Goal: Find specific page/section: Find specific page/section

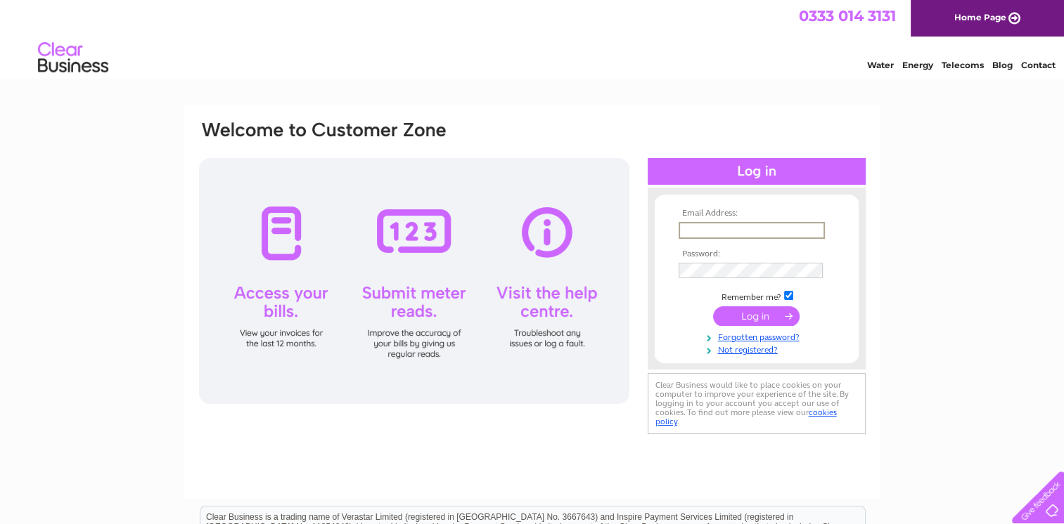
click at [718, 226] on input "text" at bounding box center [751, 230] width 146 height 17
type input "kingledores@btconnect.com"
click at [762, 316] on input "submit" at bounding box center [756, 315] width 86 height 20
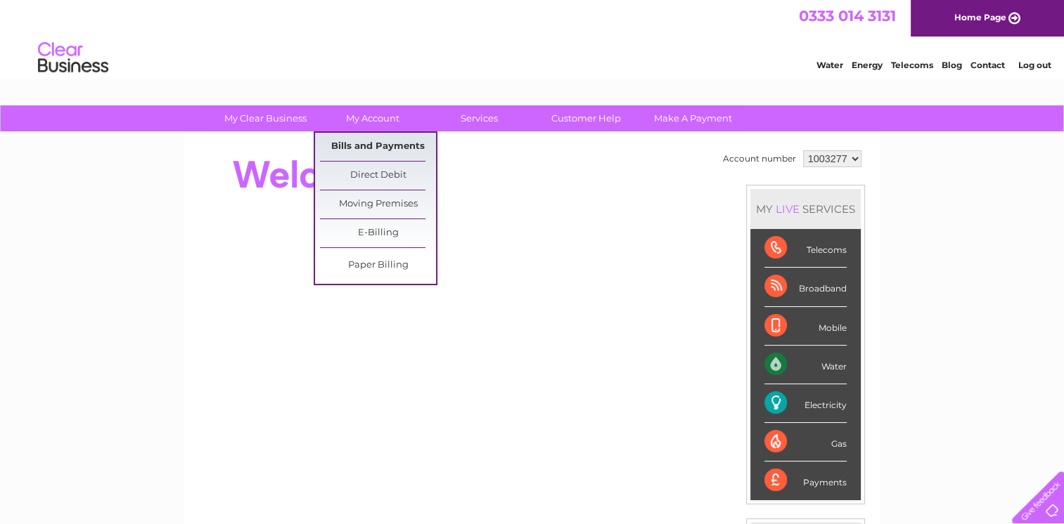
click at [379, 143] on link "Bills and Payments" at bounding box center [378, 147] width 116 height 28
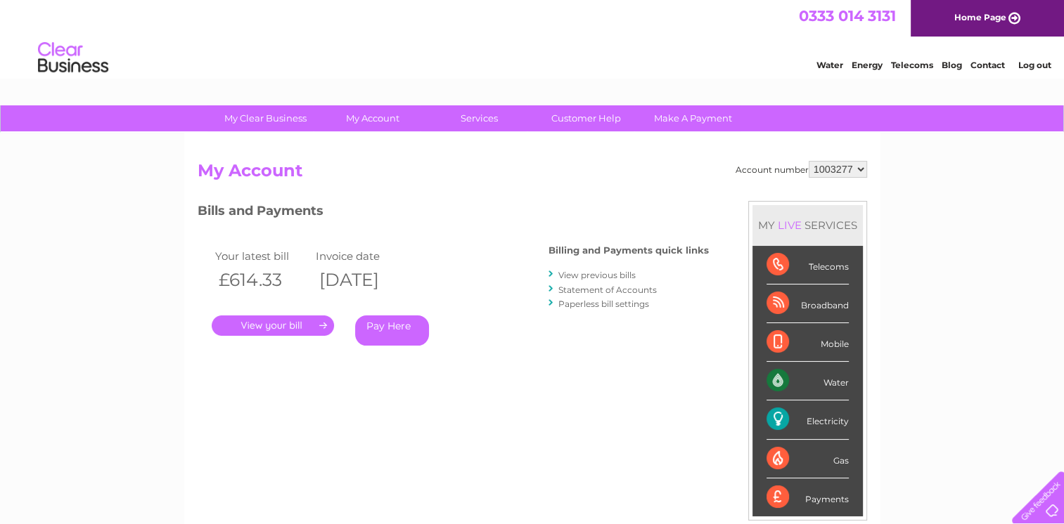
click at [306, 326] on link "." at bounding box center [273, 326] width 122 height 20
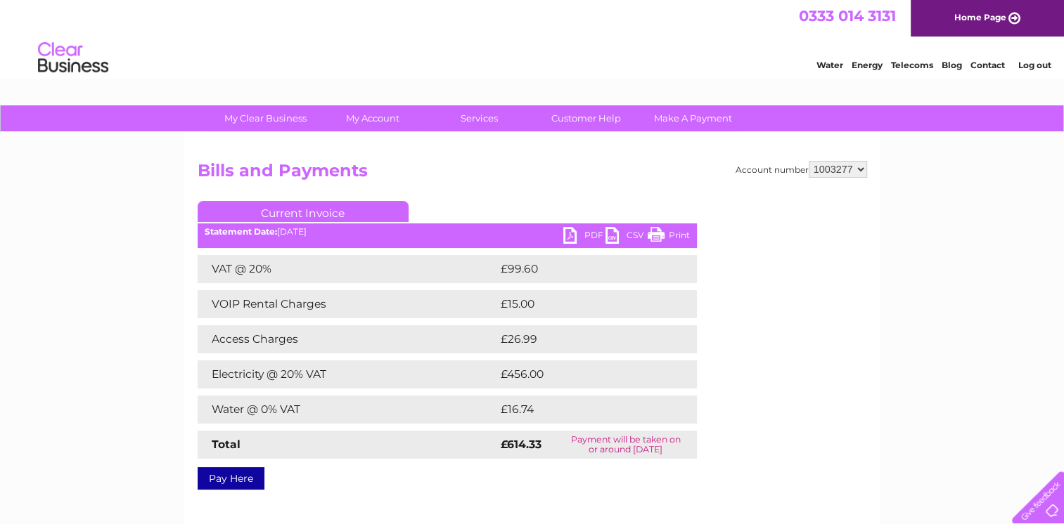
click at [673, 229] on link "Print" at bounding box center [668, 237] width 42 height 20
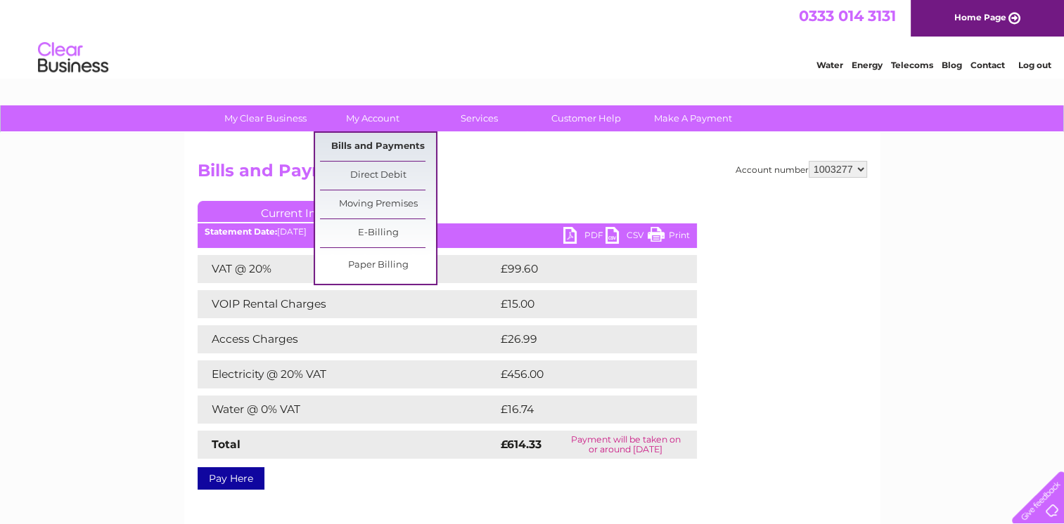
click at [382, 142] on link "Bills and Payments" at bounding box center [378, 147] width 116 height 28
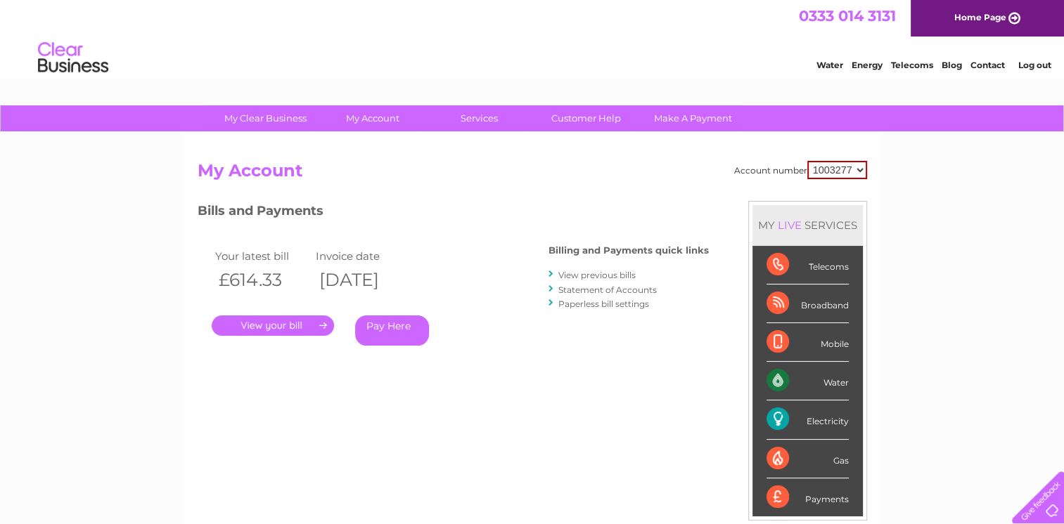
click at [578, 275] on link "View previous bills" at bounding box center [596, 275] width 77 height 11
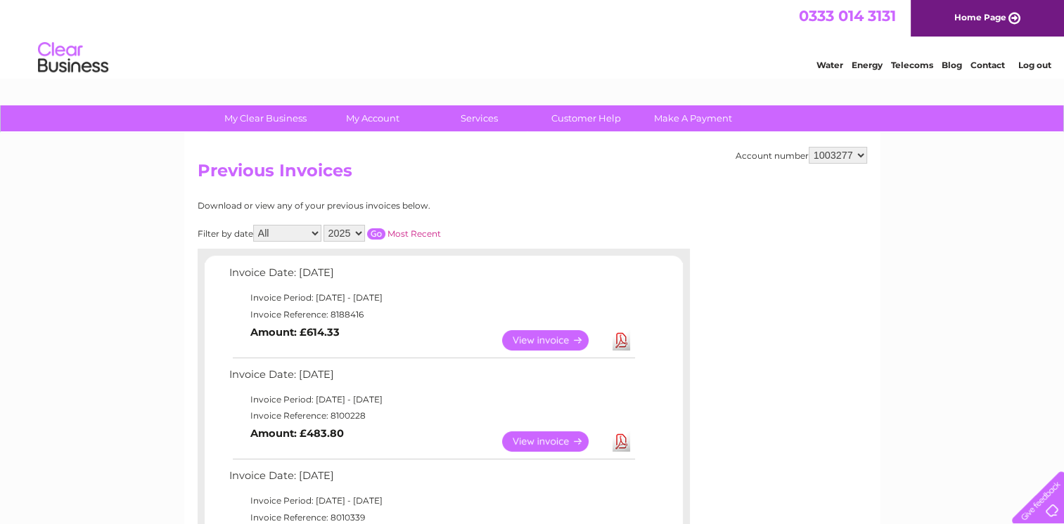
click at [534, 444] on link "View" at bounding box center [553, 442] width 103 height 20
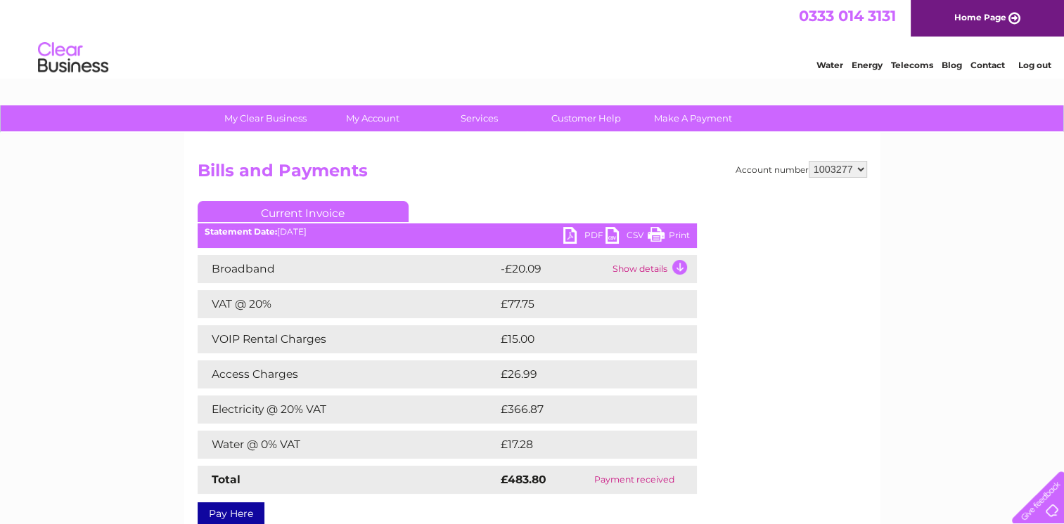
click at [657, 235] on link "Print" at bounding box center [668, 237] width 42 height 20
click at [860, 172] on select "1003277 1080082" at bounding box center [837, 169] width 58 height 17
select select "1080082"
click at [808, 161] on select "1003277 1080082" at bounding box center [837, 169] width 58 height 17
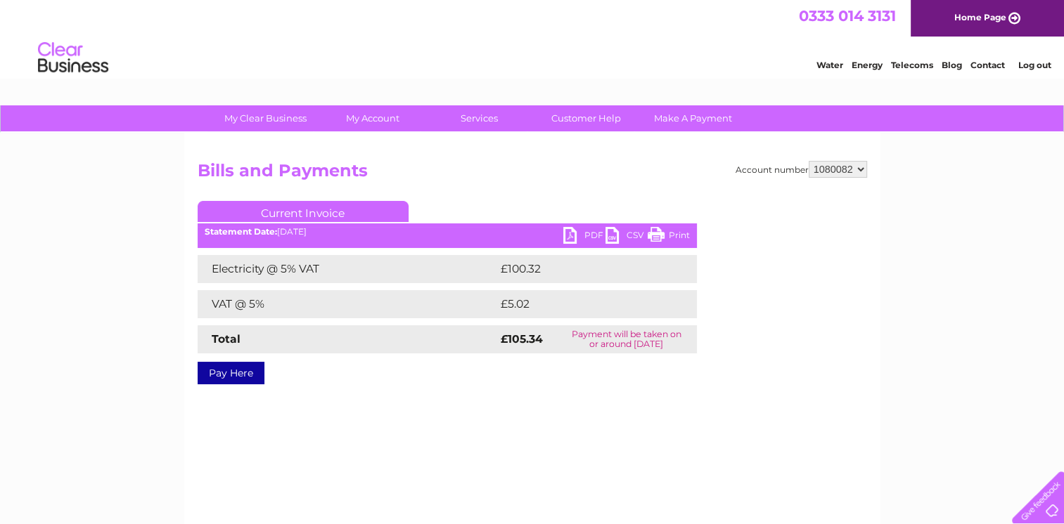
click at [670, 231] on link "Print" at bounding box center [668, 237] width 42 height 20
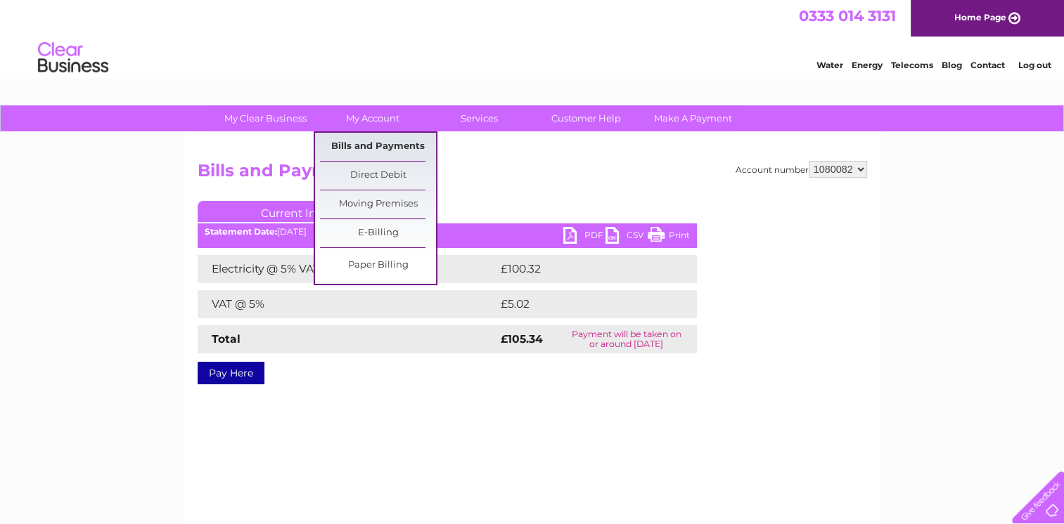
click at [382, 150] on link "Bills and Payments" at bounding box center [378, 147] width 116 height 28
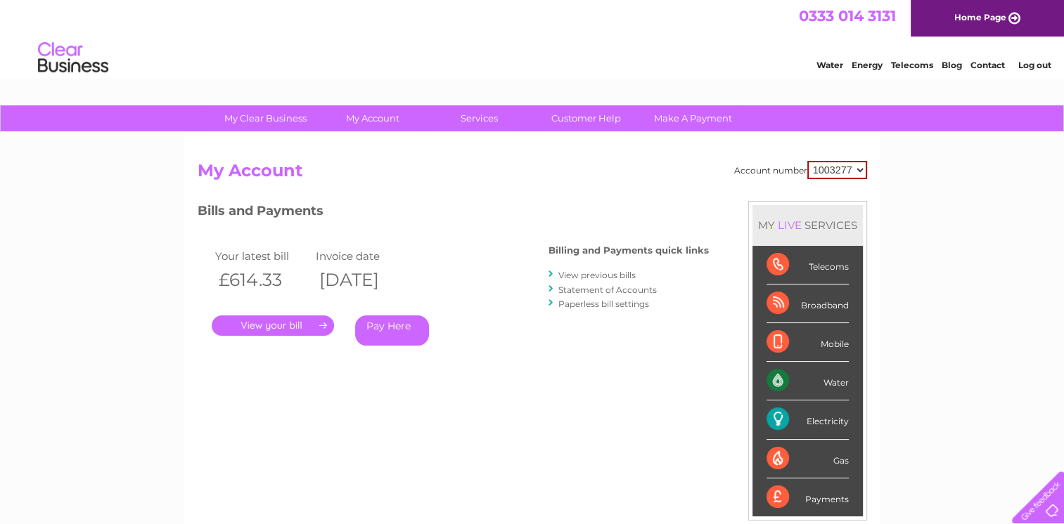
click at [857, 167] on select "1003277 1080082" at bounding box center [837, 170] width 60 height 18
select select "1080082"
click at [807, 161] on select "1003277 1080082" at bounding box center [837, 170] width 60 height 18
click at [609, 274] on link "View previous bills" at bounding box center [596, 275] width 77 height 11
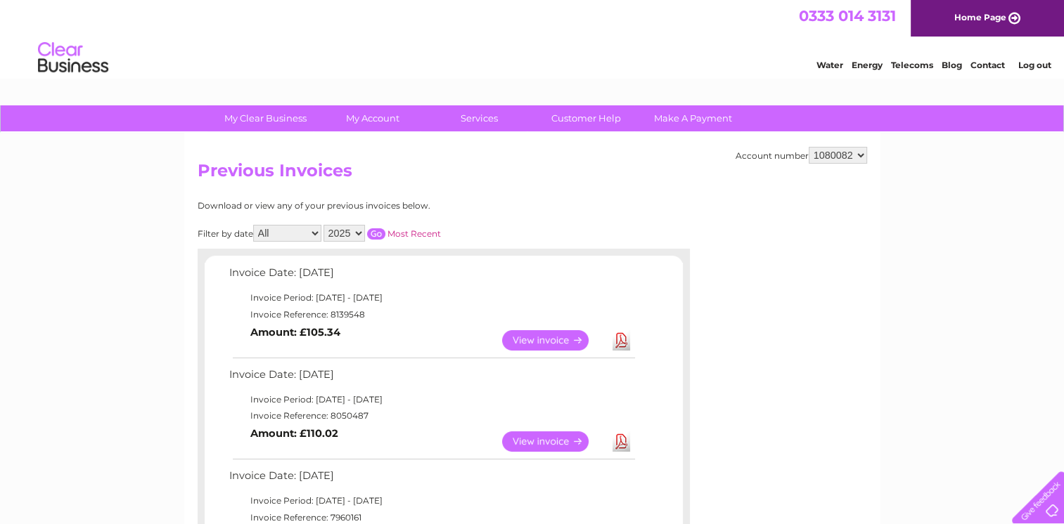
click at [1026, 66] on link "Log out" at bounding box center [1033, 65] width 33 height 11
